Goal: Information Seeking & Learning: Check status

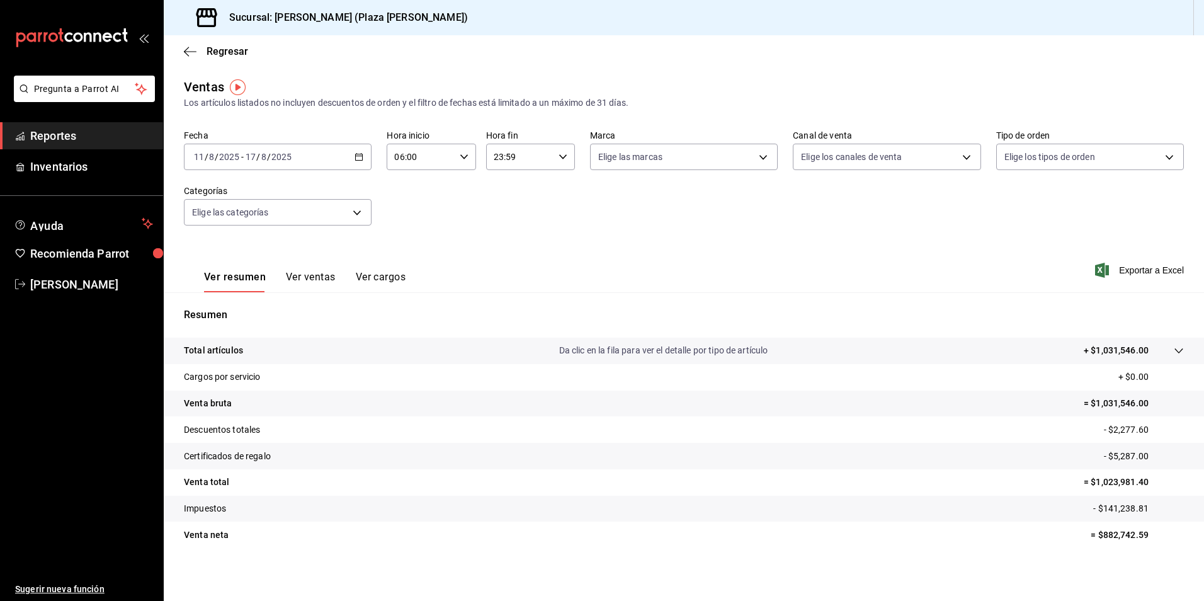
click at [355, 151] on div "[DATE] [DATE] - [DATE] [DATE]" at bounding box center [278, 157] width 188 height 26
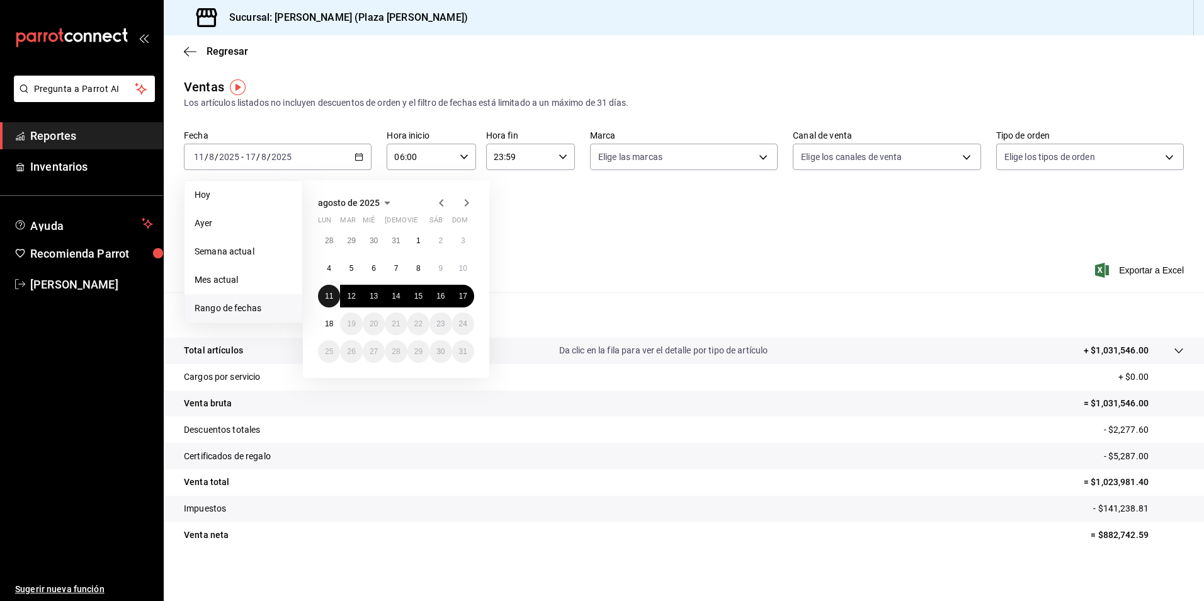
drag, startPoint x: 326, startPoint y: 300, endPoint x: 411, endPoint y: 307, distance: 85.4
click at [325, 300] on abbr "11" at bounding box center [329, 296] width 8 height 9
click at [458, 297] on button "17" at bounding box center [463, 296] width 22 height 23
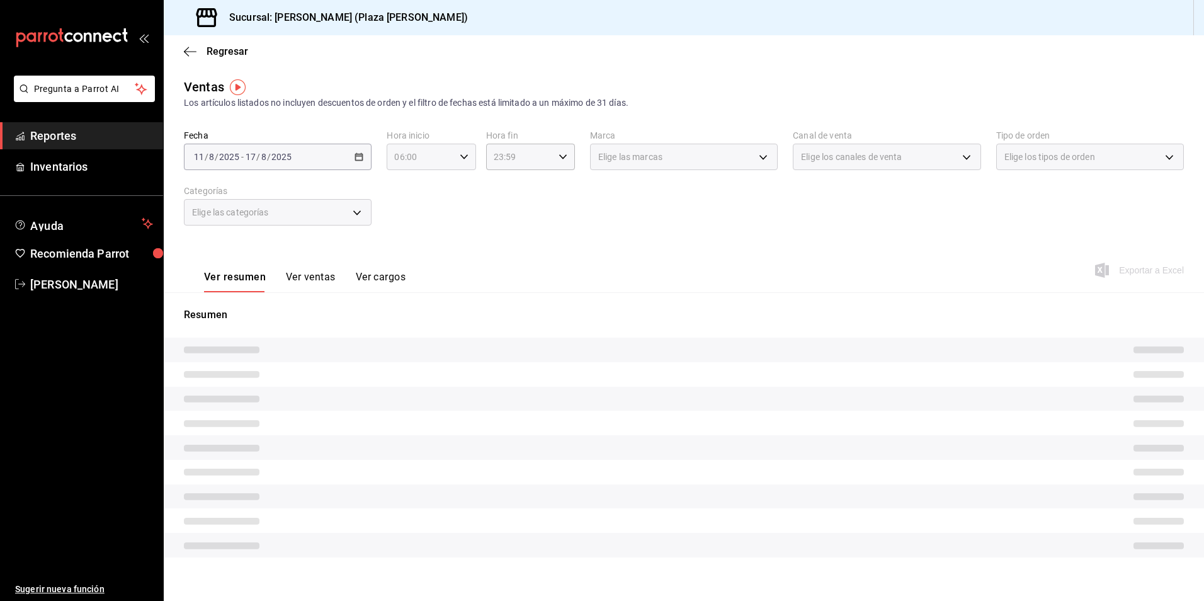
click at [460, 154] on icon "button" at bounding box center [464, 156] width 9 height 9
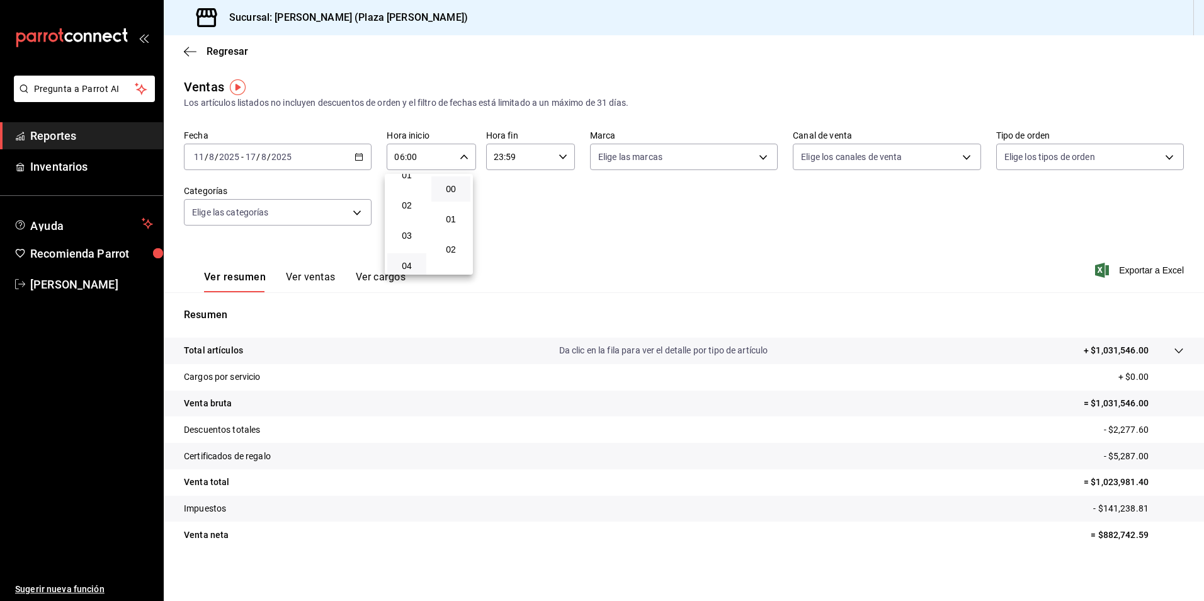
scroll to position [63, 0]
click at [407, 214] on span "03" at bounding box center [407, 217] width 24 height 10
type input "03:00"
click at [413, 219] on span "03" at bounding box center [407, 217] width 24 height 10
click at [413, 216] on span "03" at bounding box center [407, 217] width 24 height 10
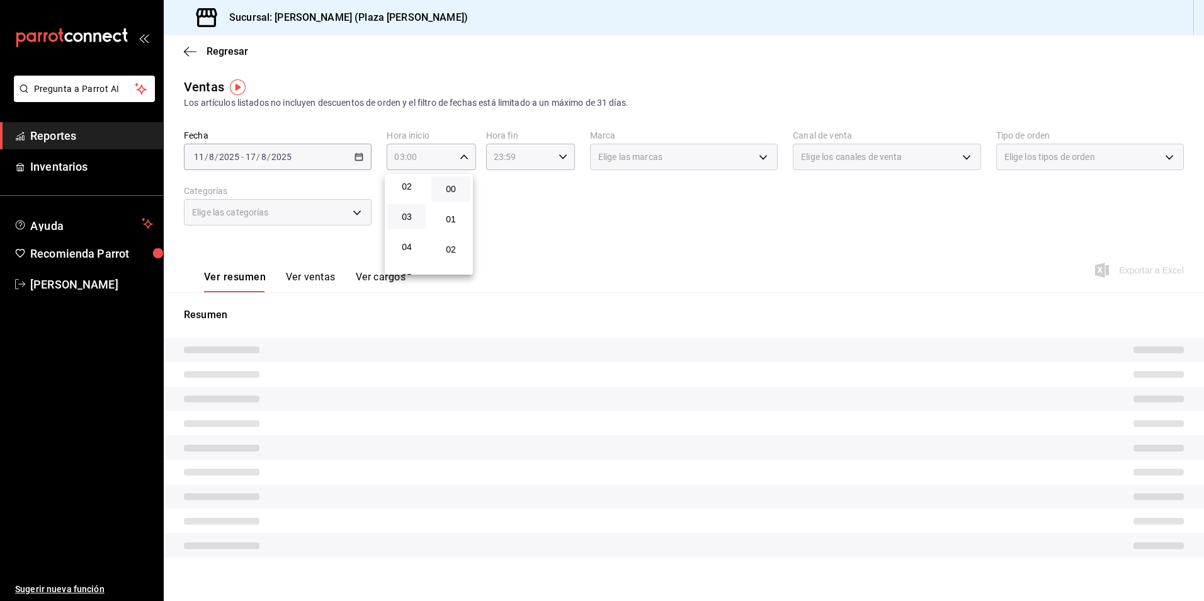
click at [595, 243] on div at bounding box center [602, 300] width 1204 height 601
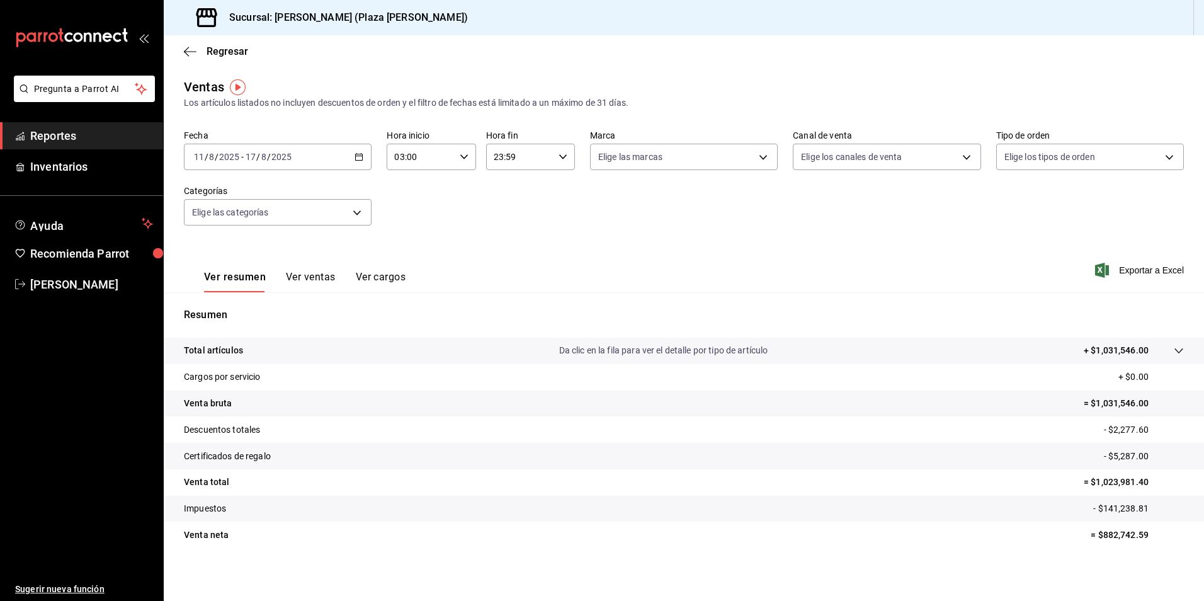
click at [648, 344] on p "Da clic en la fila para ver el detalle por tipo de artículo" at bounding box center [663, 350] width 209 height 13
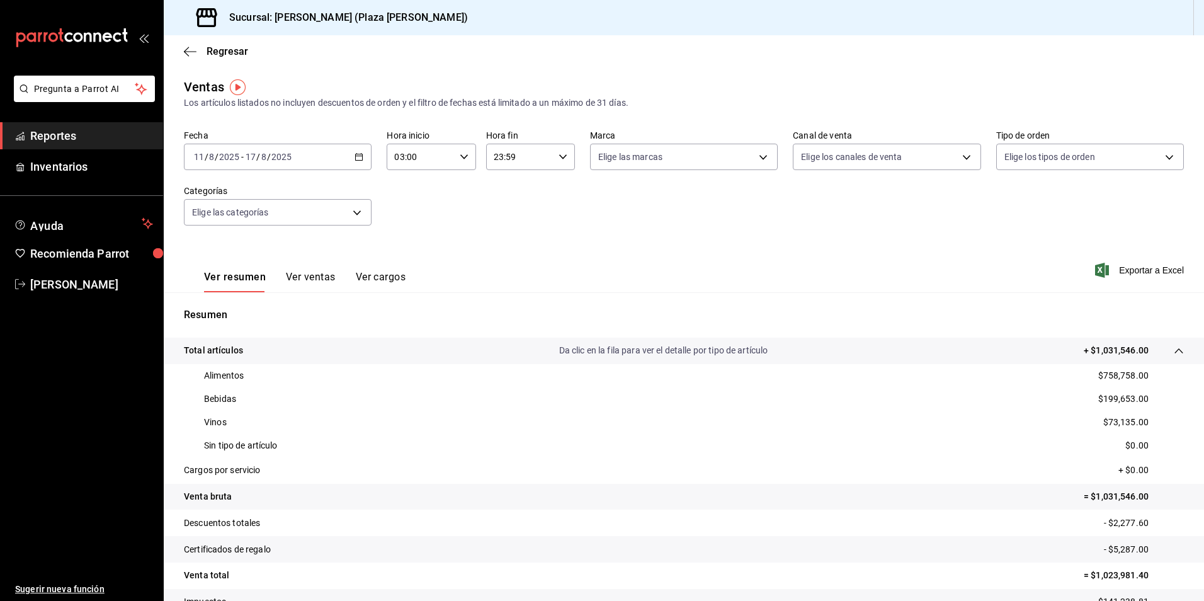
click at [762, 66] on div "Regresar" at bounding box center [684, 51] width 1041 height 32
click at [57, 134] on span "Reportes" at bounding box center [91, 135] width 123 height 17
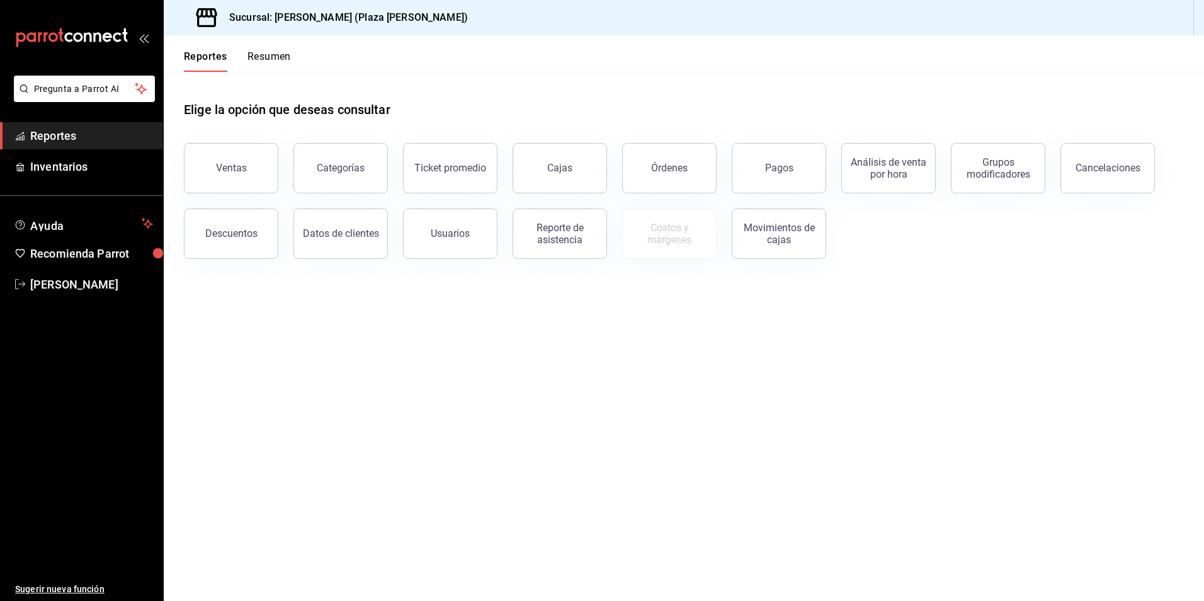
click at [273, 49] on div "Reportes Resumen" at bounding box center [227, 53] width 127 height 37
click at [270, 54] on button "Resumen" at bounding box center [269, 60] width 43 height 21
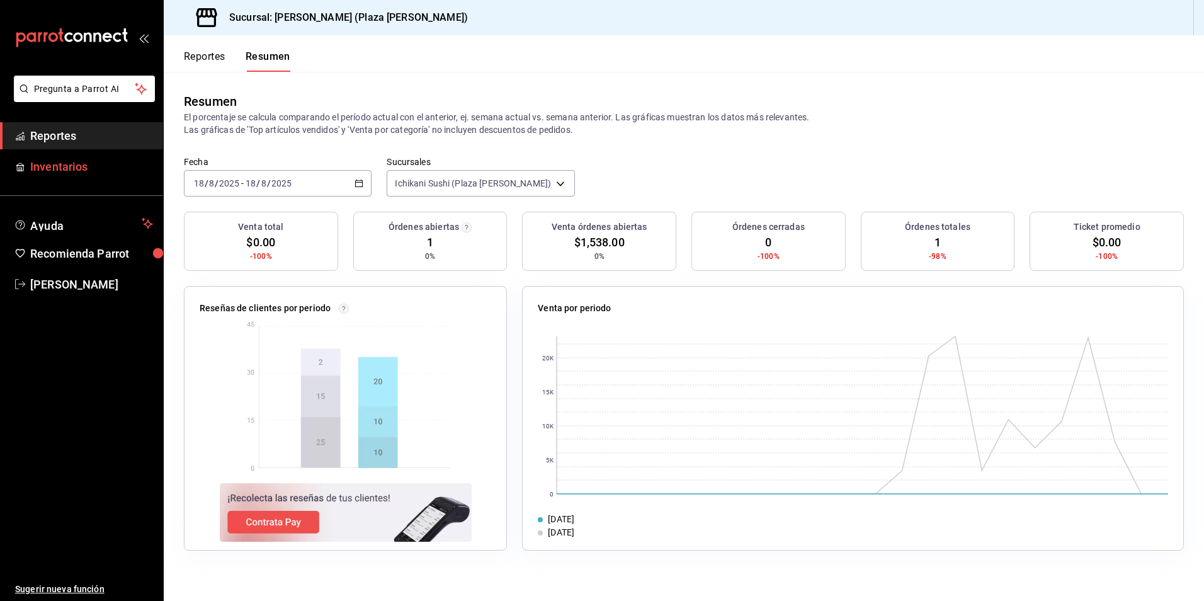
drag, startPoint x: 40, startPoint y: 133, endPoint x: 101, endPoint y: 154, distance: 64.7
click at [42, 134] on span "Reportes" at bounding box center [91, 135] width 123 height 17
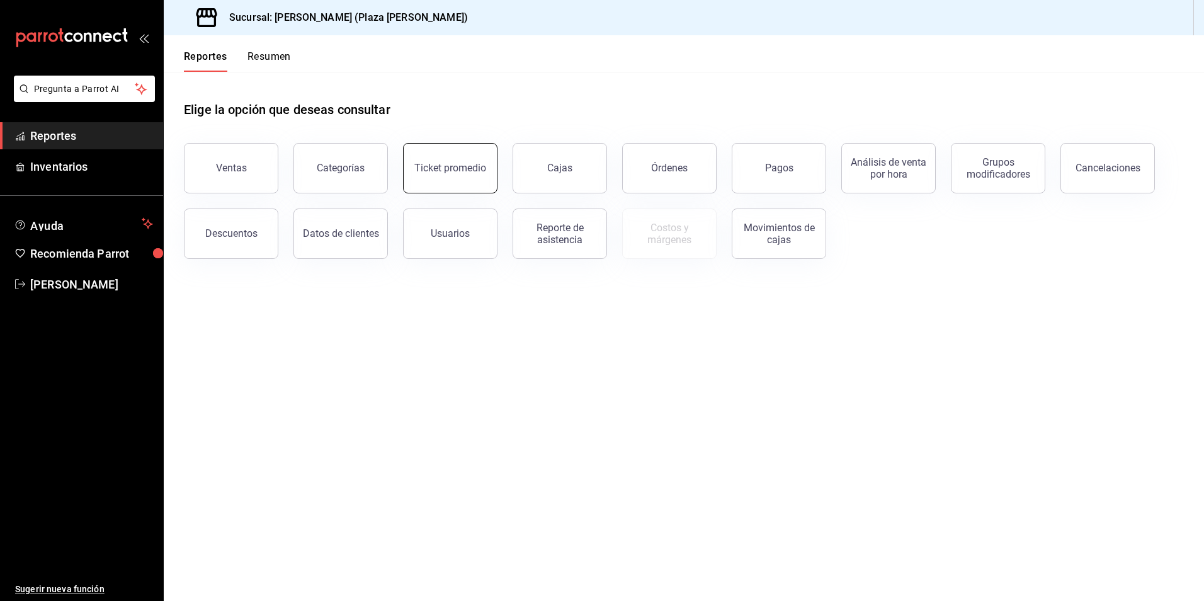
click at [472, 158] on button "Ticket promedio" at bounding box center [450, 168] width 94 height 50
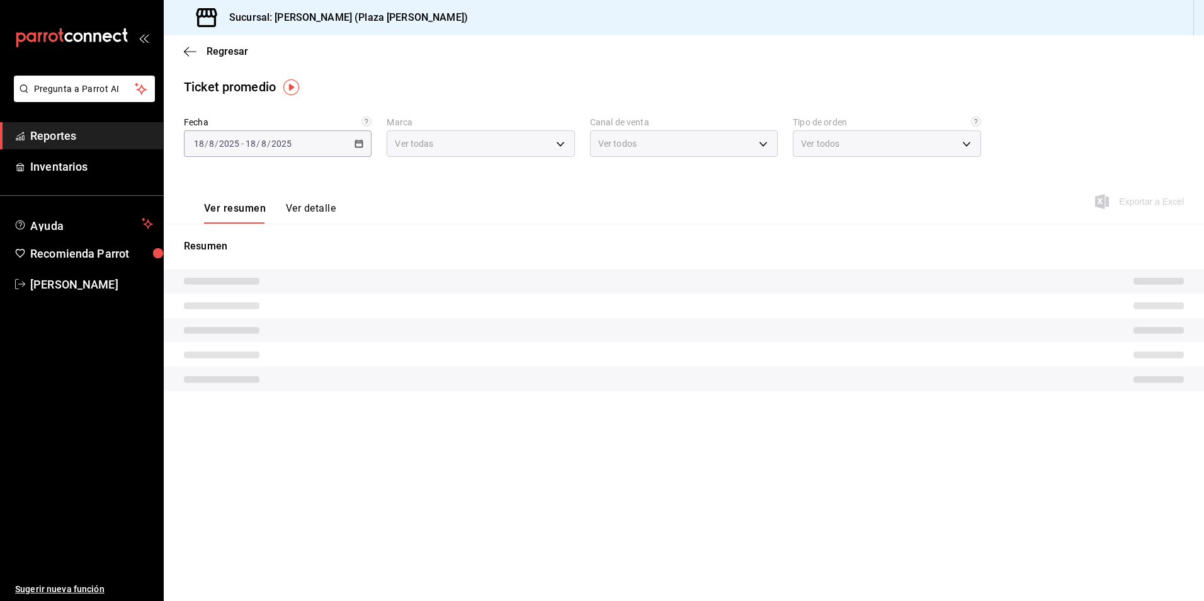
type input "abc0a998-24f3-49b9-87eb-b6f27766d4d5"
type input "PARROT,UBER_EATS,RAPPI,DIDI_FOOD,ONLINE"
type input "c62a6c8a-5deb-4e34-9cb3-511eee532814,EXTERNAL"
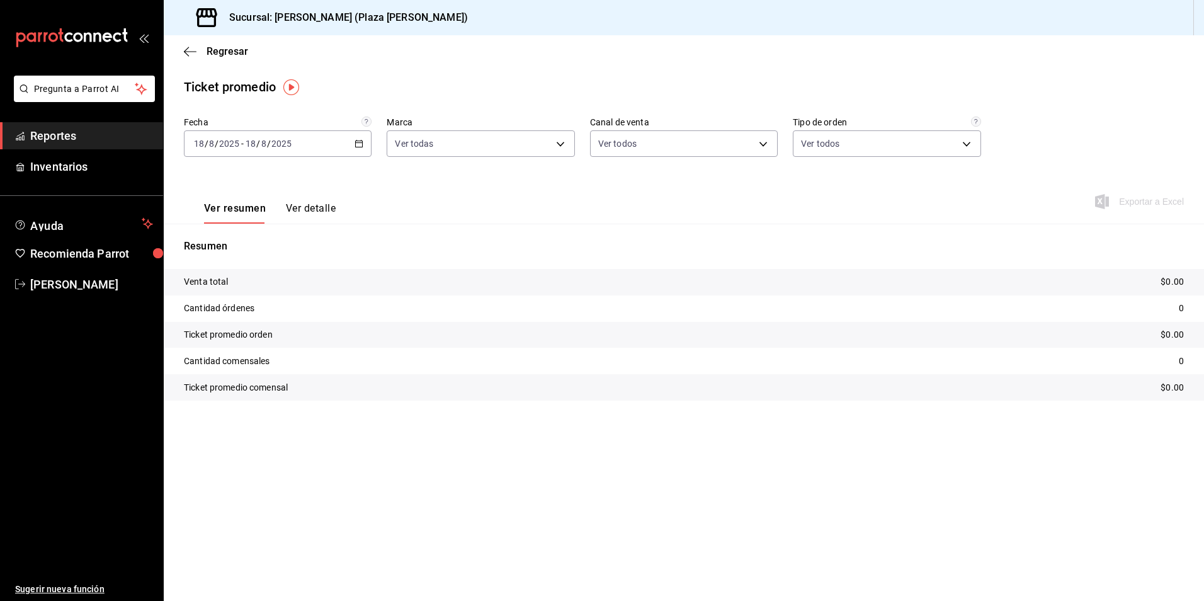
click at [366, 141] on div "[DATE] [DATE] - [DATE] [DATE]" at bounding box center [278, 143] width 188 height 26
click at [210, 300] on span "Rango de fechas" at bounding box center [244, 294] width 98 height 13
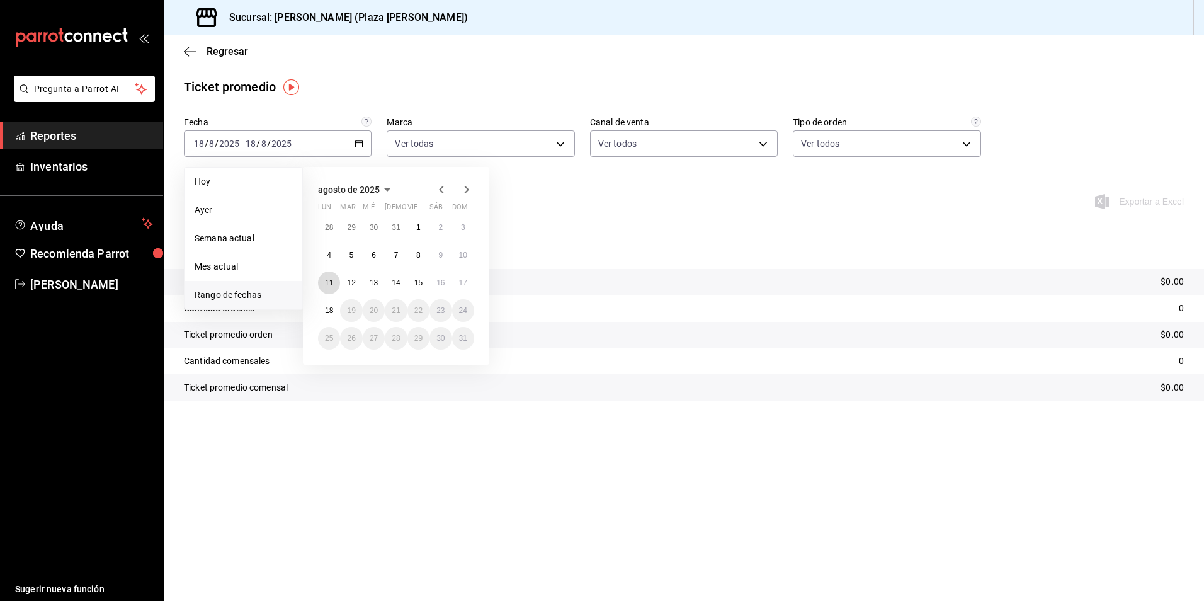
drag, startPoint x: 328, startPoint y: 278, endPoint x: 363, endPoint y: 273, distance: 35.5
click at [329, 278] on button "11" at bounding box center [329, 282] width 22 height 23
click at [462, 275] on button "17" at bounding box center [463, 282] width 22 height 23
